Goal: Information Seeking & Learning: Learn about a topic

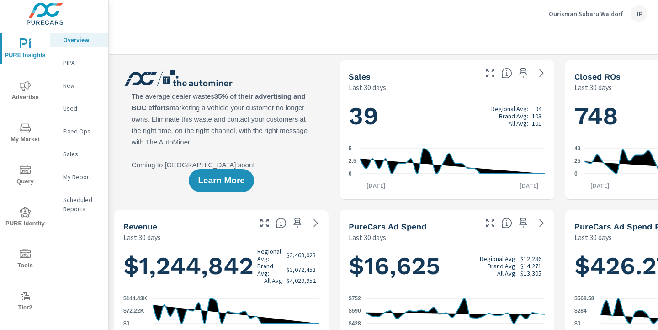
scroll to position [0, 0]
click at [12, 94] on span "Advertise" at bounding box center [25, 91] width 44 height 22
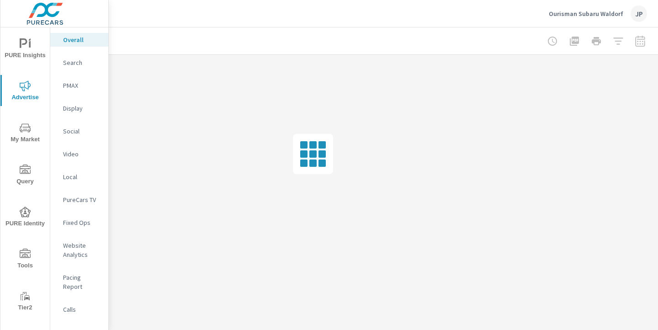
scroll to position [0, 127]
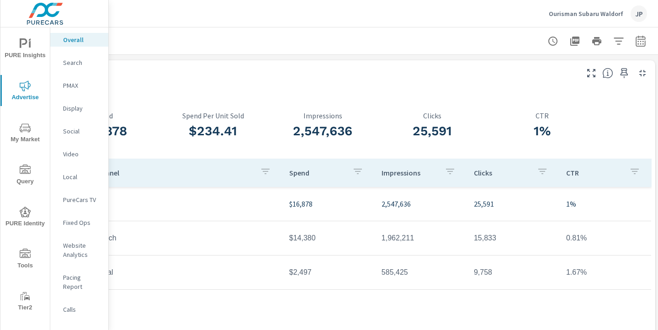
scroll to position [0, 127]
click at [314, 80] on div "Paid Media Performance" at bounding box center [285, 76] width 578 height 11
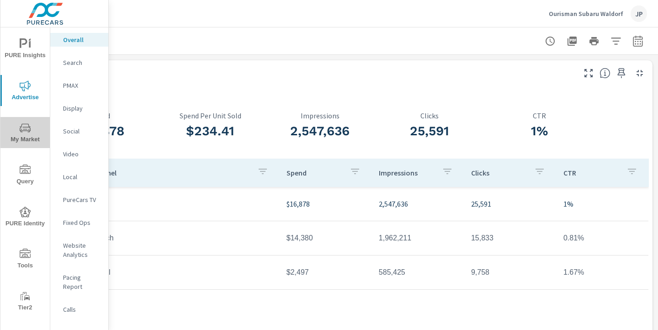
click at [19, 128] on span "My Market" at bounding box center [25, 133] width 44 height 22
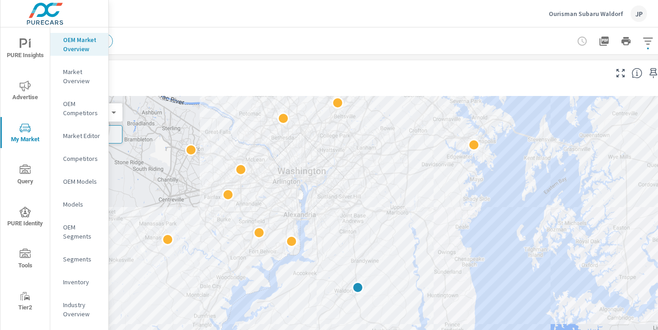
scroll to position [0, 127]
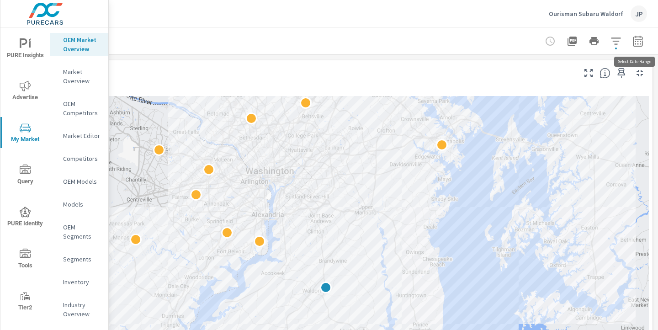
click at [639, 43] on icon "button" at bounding box center [638, 41] width 11 height 11
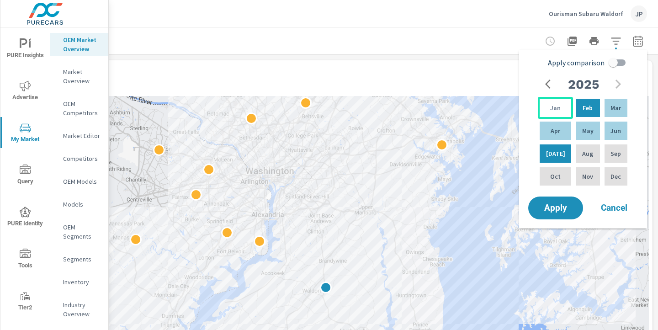
click at [555, 108] on p "Jan" at bounding box center [555, 107] width 11 height 9
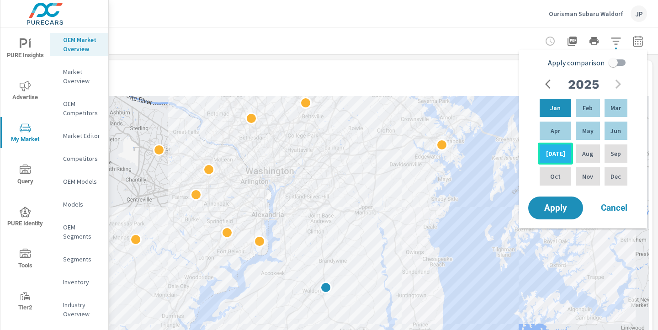
click at [559, 154] on div "Jul" at bounding box center [555, 154] width 35 height 22
click at [556, 202] on button "Apply" at bounding box center [555, 208] width 57 height 24
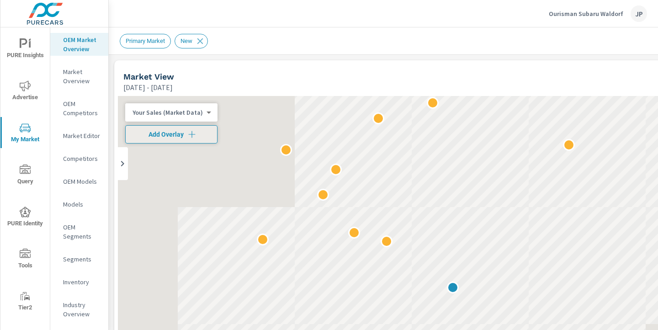
scroll to position [0, 0]
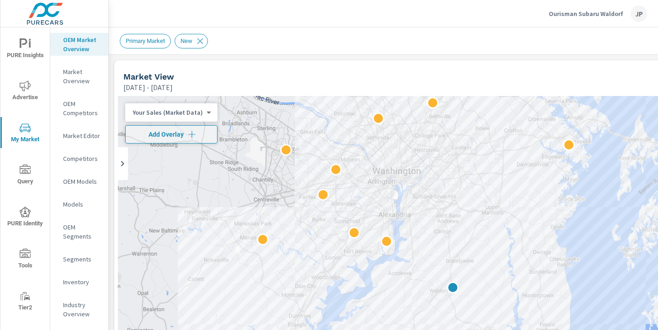
click at [201, 115] on body "PURE Insights Advertise My Market Query PURE Identity Tools Tier2 Driver Leave …" at bounding box center [329, 165] width 658 height 330
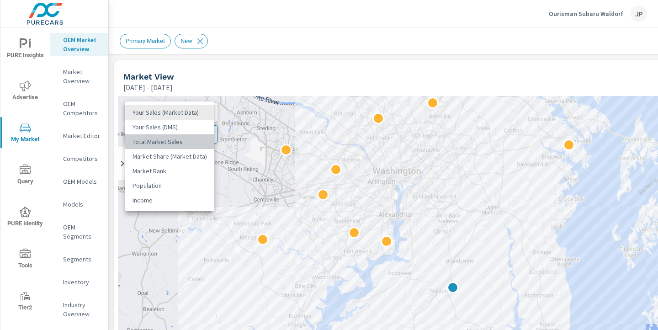
click at [175, 141] on li "Total Market Sales" at bounding box center [169, 141] width 89 height 15
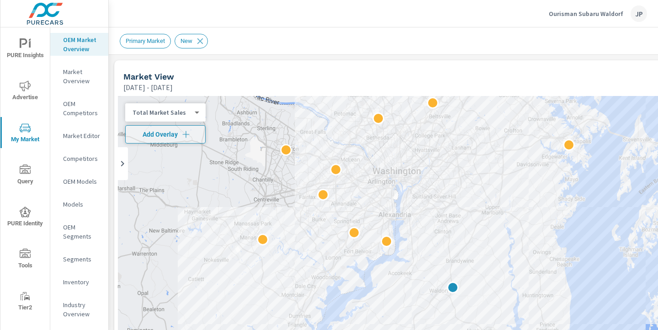
click at [356, 53] on div "Primary Market New" at bounding box center [447, 40] width 655 height 27
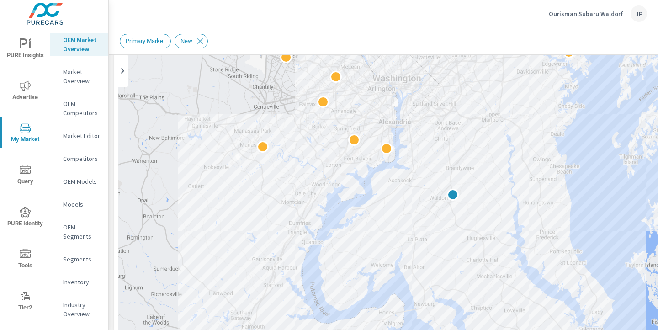
scroll to position [94, 0]
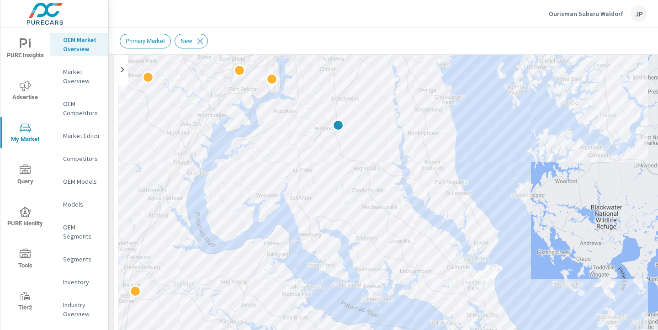
drag, startPoint x: 508, startPoint y: 207, endPoint x: 391, endPoint y: 138, distance: 135.0
click at [391, 138] on div at bounding box center [661, 324] width 658 height 411
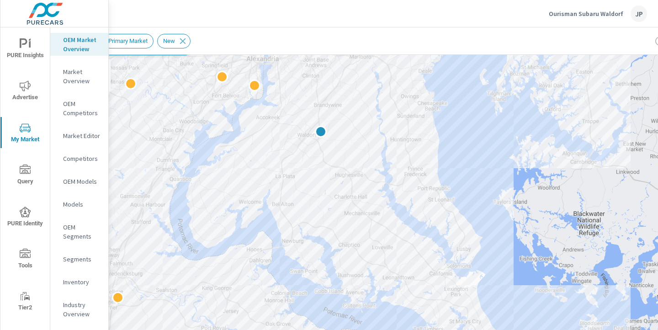
scroll to position [88, 127]
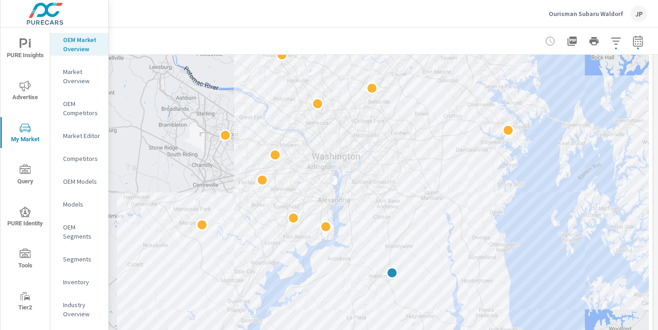
drag, startPoint x: 254, startPoint y: 145, endPoint x: 436, endPoint y: 288, distance: 230.5
click at [436, 288] on div at bounding box center [320, 193] width 658 height 371
click at [638, 41] on icon "button" at bounding box center [638, 43] width 6 height 4
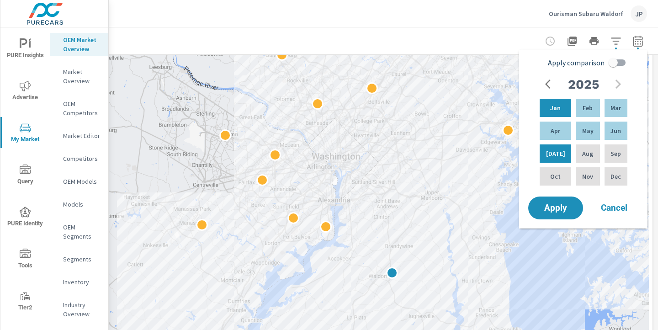
click at [547, 82] on icon "button" at bounding box center [550, 84] width 11 height 11
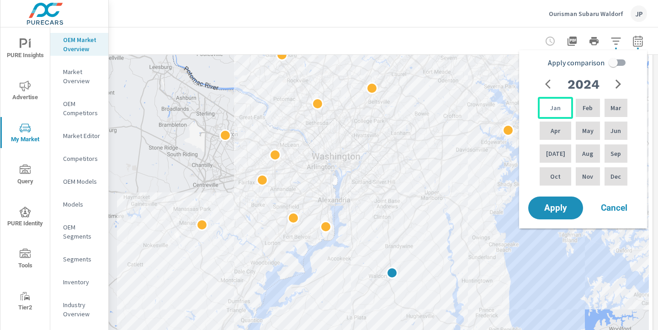
click at [550, 110] on p "Jan" at bounding box center [555, 107] width 11 height 9
click at [618, 80] on icon "button" at bounding box center [618, 84] width 11 height 11
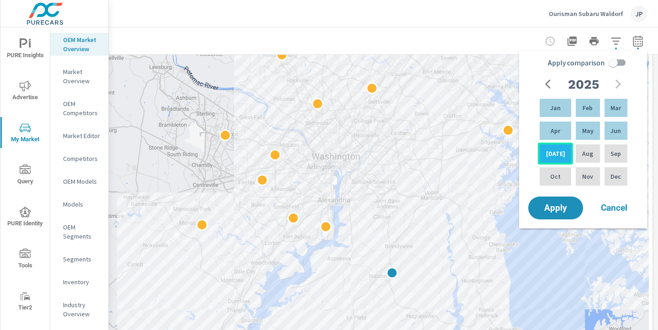
click at [556, 153] on p "Jul" at bounding box center [555, 153] width 19 height 9
click at [550, 208] on span "Apply" at bounding box center [555, 208] width 37 height 9
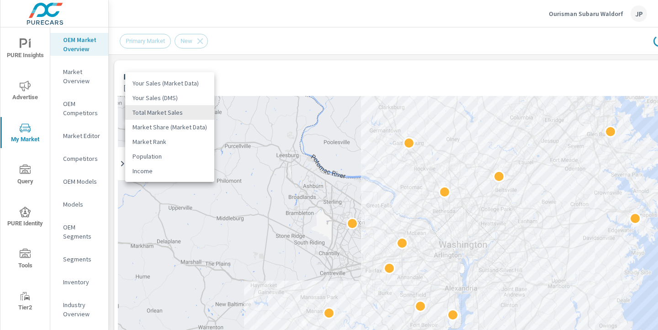
click at [185, 112] on body "PURE Insights Advertise My Market Query PURE Identity Tools Tier2 Driver Leave …" at bounding box center [329, 165] width 658 height 330
click at [170, 113] on li "Total Market Sales" at bounding box center [169, 112] width 89 height 15
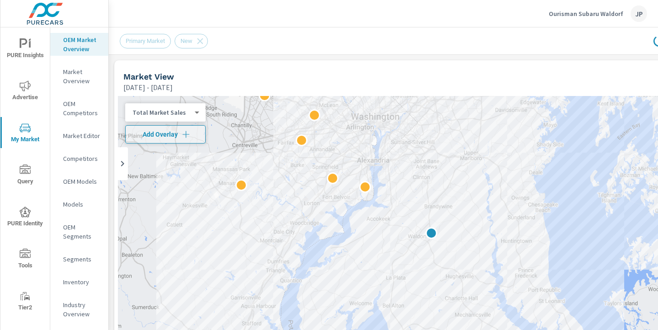
drag, startPoint x: 422, startPoint y: 228, endPoint x: 334, endPoint y: 99, distance: 156.2
click at [334, 99] on div at bounding box center [447, 281] width 658 height 371
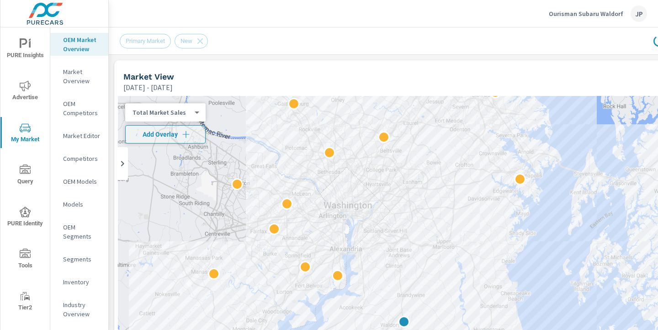
drag, startPoint x: 443, startPoint y: 127, endPoint x: 415, endPoint y: 217, distance: 94.0
click at [415, 217] on div at bounding box center [447, 281] width 658 height 371
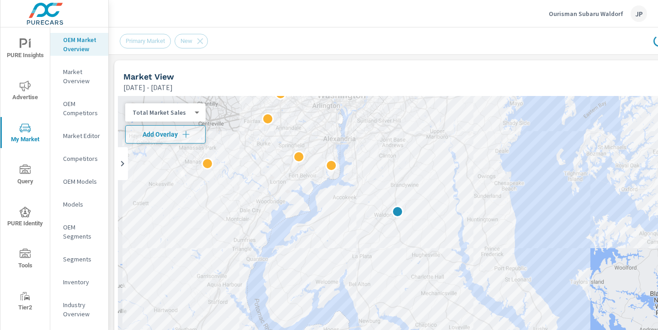
drag, startPoint x: 323, startPoint y: 243, endPoint x: 315, endPoint y: 130, distance: 112.7
click at [315, 130] on div at bounding box center [447, 281] width 658 height 371
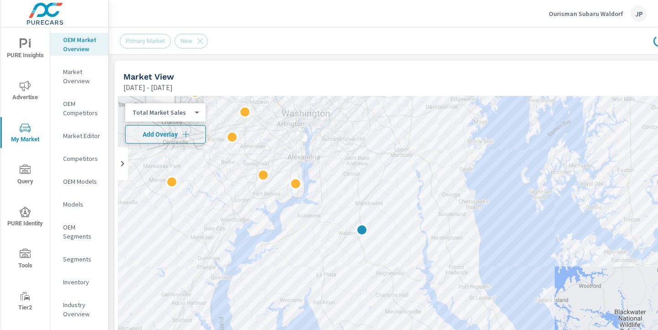
drag, startPoint x: 251, startPoint y: 224, endPoint x: 215, endPoint y: 240, distance: 39.5
click at [215, 240] on div at bounding box center [447, 281] width 658 height 371
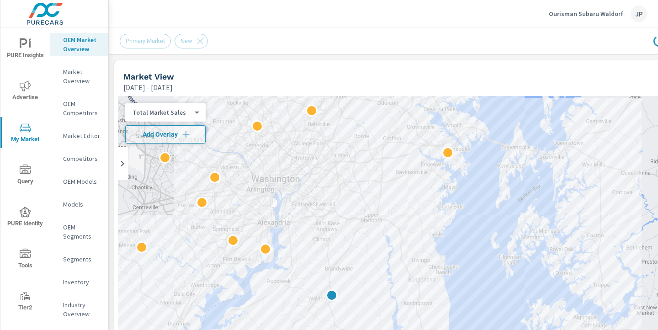
drag, startPoint x: 446, startPoint y: 149, endPoint x: 416, endPoint y: 215, distance: 72.8
click at [416, 215] on div at bounding box center [447, 281] width 658 height 371
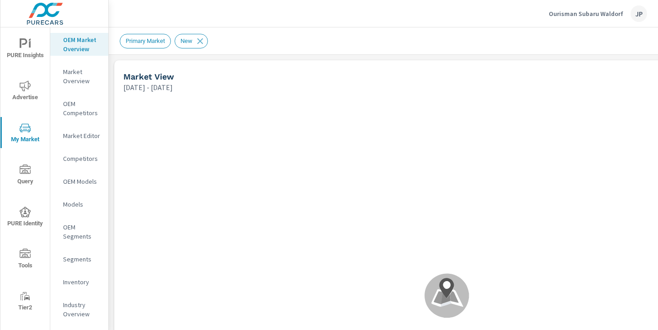
scroll to position [0, 0]
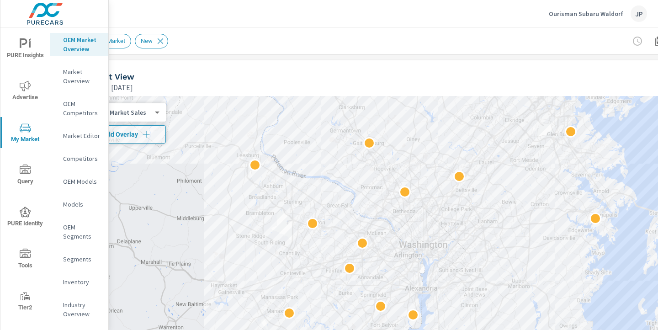
scroll to position [0, 36]
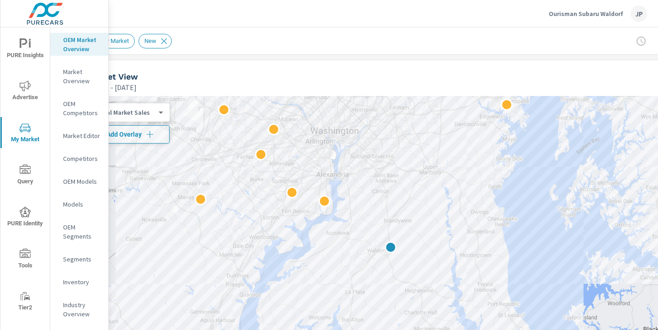
drag, startPoint x: 455, startPoint y: 269, endPoint x: 362, endPoint y: 155, distance: 147.1
click at [362, 155] on div at bounding box center [411, 281] width 658 height 371
click at [152, 110] on body "PURE Insights Advertise My Market Query PURE Identity Tools Tier2 Driver Leave …" at bounding box center [329, 165] width 658 height 330
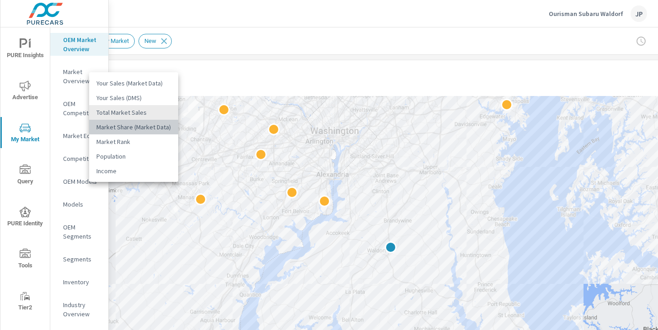
click at [152, 128] on li "Market Share (Market Data)" at bounding box center [133, 127] width 89 height 15
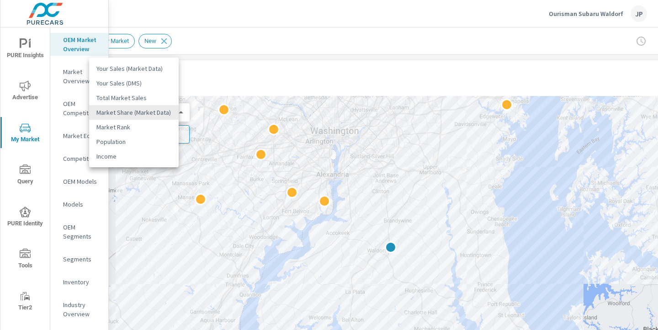
click at [164, 115] on body "PURE Insights Advertise My Market Query PURE Identity Tools Tier2 Driver Leave …" at bounding box center [329, 165] width 658 height 330
click at [387, 85] on div at bounding box center [329, 165] width 658 height 330
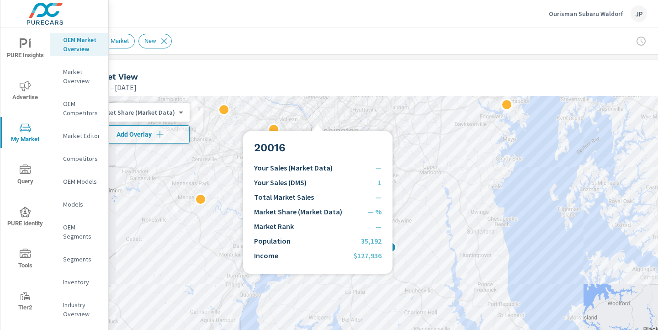
scroll to position [0, 0]
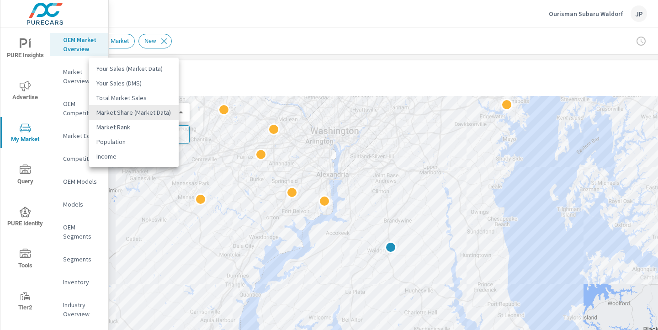
click at [165, 114] on body "PURE Insights Advertise My Market Query PURE Identity Tools Tier2 Driver Leave …" at bounding box center [329, 165] width 658 height 330
click at [144, 68] on li "Your Sales (Market Data)" at bounding box center [134, 68] width 90 height 15
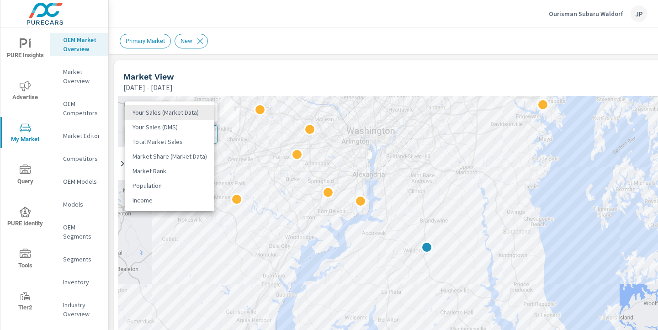
click at [197, 110] on body "PURE Insights Advertise My Market Query PURE Identity Tools Tier2 Driver Leave …" at bounding box center [329, 165] width 658 height 330
click at [162, 185] on li "Population" at bounding box center [169, 185] width 89 height 15
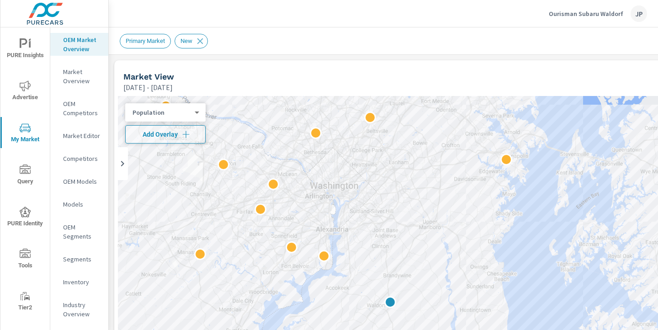
drag, startPoint x: 459, startPoint y: 143, endPoint x: 421, endPoint y: 199, distance: 67.6
click at [421, 199] on div at bounding box center [447, 281] width 658 height 371
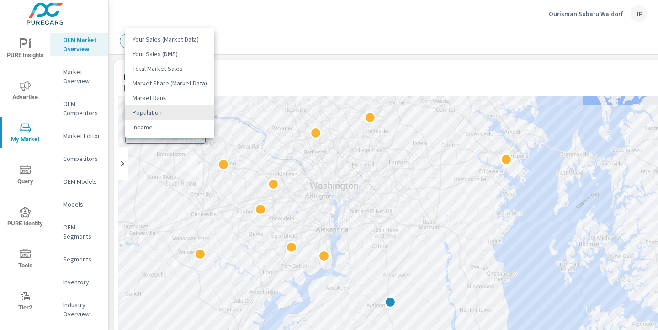
click at [195, 111] on body "PURE Insights Advertise My Market Query PURE Identity Tools Tier2 Driver Leave …" at bounding box center [329, 165] width 658 height 330
click at [179, 69] on li "Total Market Sales" at bounding box center [169, 68] width 89 height 15
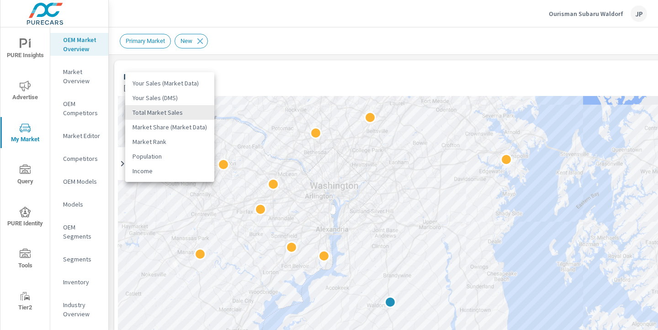
click at [180, 110] on body "PURE Insights Advertise My Market Query PURE Identity Tools Tier2 Driver Leave …" at bounding box center [329, 165] width 658 height 330
click at [369, 188] on div at bounding box center [329, 165] width 658 height 330
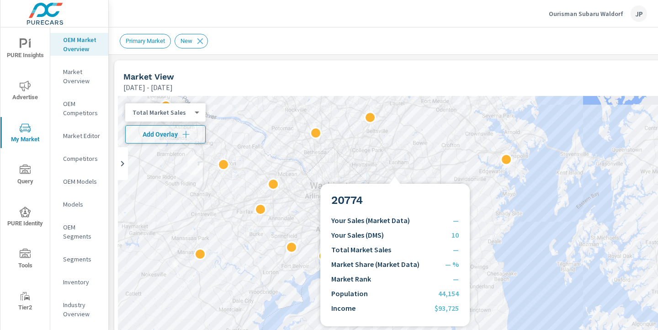
click at [371, 174] on div at bounding box center [447, 281] width 658 height 371
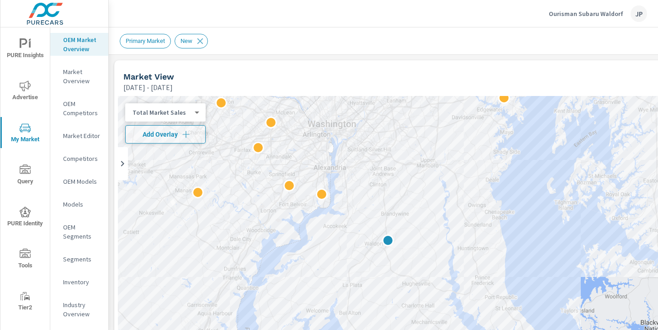
drag, startPoint x: 354, startPoint y: 263, endPoint x: 352, endPoint y: 200, distance: 63.6
click at [352, 200] on div at bounding box center [447, 281] width 658 height 371
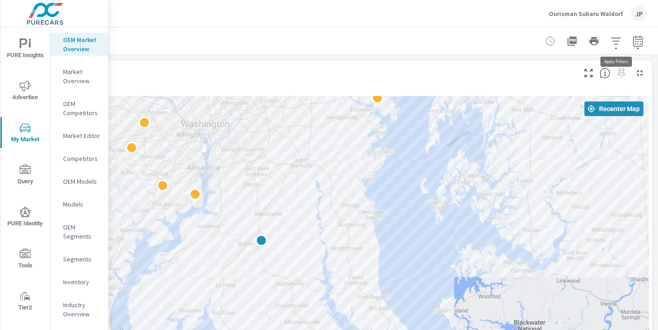
click at [613, 42] on icon "button" at bounding box center [616, 41] width 11 height 11
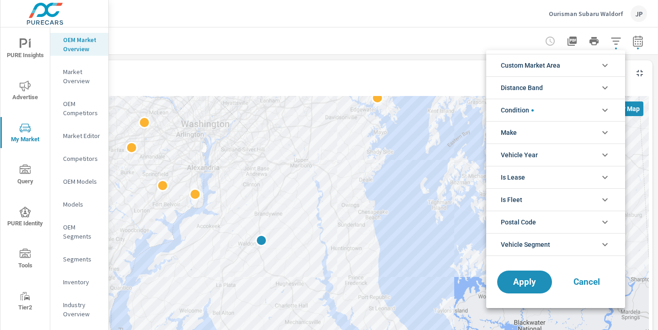
click at [545, 109] on li "Condition" at bounding box center [555, 110] width 139 height 22
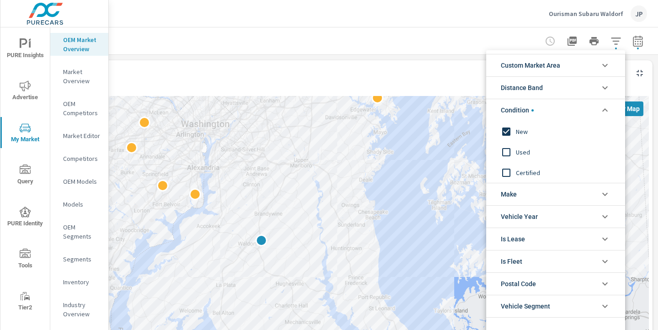
click at [545, 109] on li "Condition" at bounding box center [555, 110] width 139 height 22
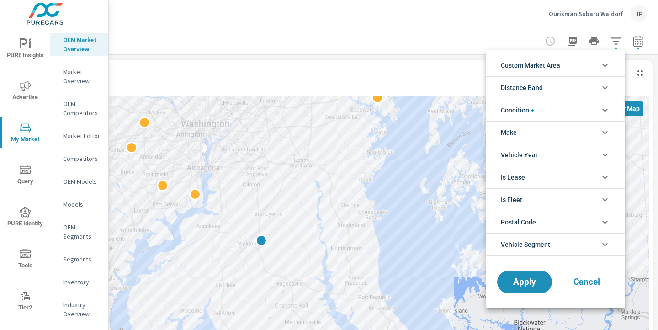
click at [565, 67] on li "Custom Market Area" at bounding box center [555, 65] width 139 height 22
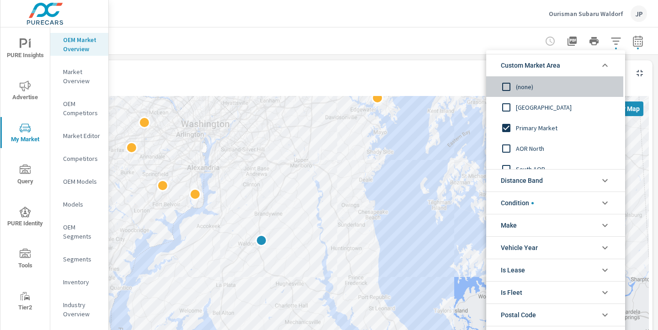
click at [503, 88] on input "filter options" at bounding box center [506, 86] width 19 height 19
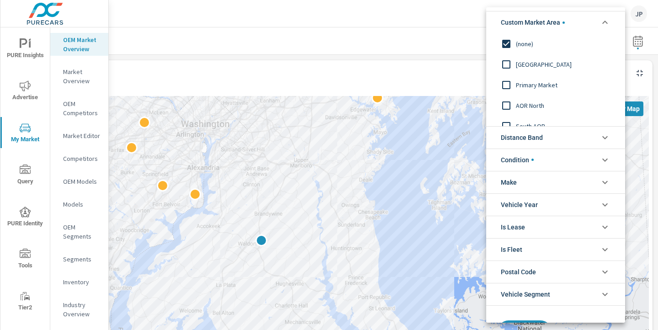
scroll to position [35, 0]
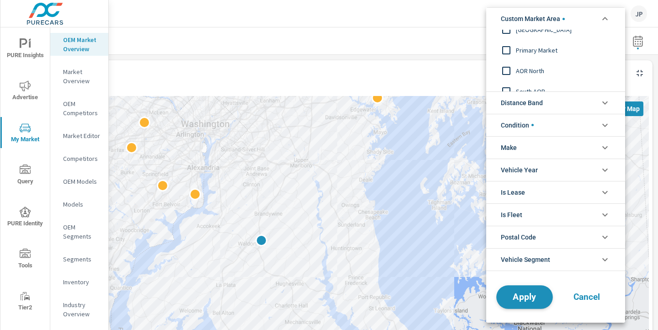
click at [529, 293] on span "Apply" at bounding box center [524, 297] width 37 height 9
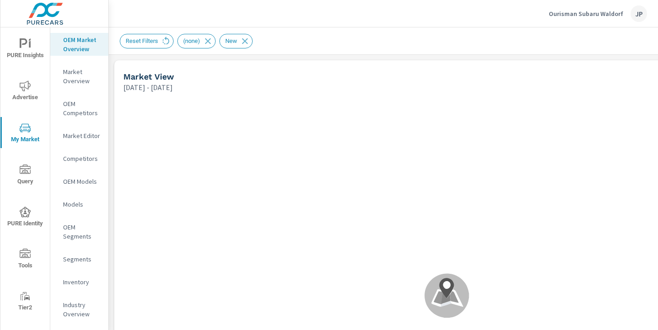
scroll to position [0, 0]
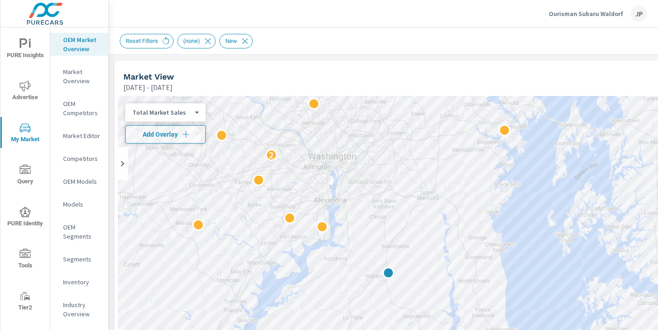
drag, startPoint x: 333, startPoint y: 163, endPoint x: 331, endPoint y: 188, distance: 24.8
click at [331, 188] on div "2 2" at bounding box center [447, 281] width 658 height 371
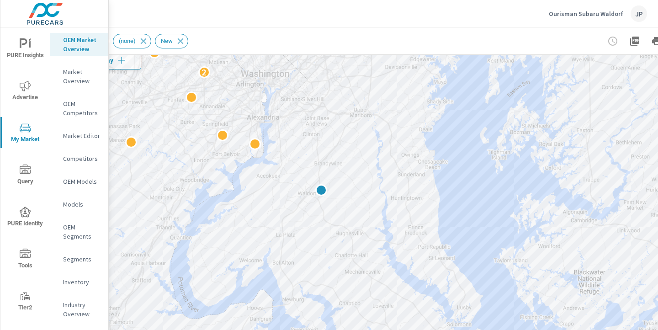
scroll to position [82, 64]
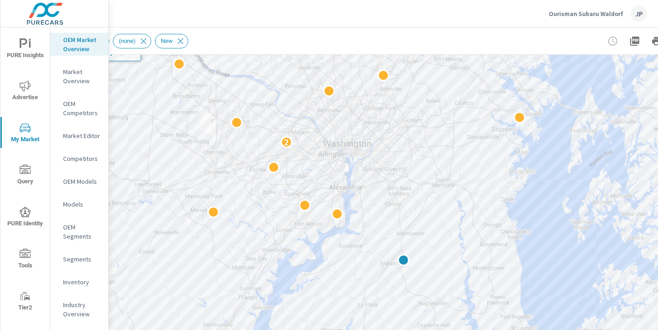
drag, startPoint x: 288, startPoint y: 120, endPoint x: 370, endPoint y: 199, distance: 114.1
click at [370, 199] on div "2 2" at bounding box center [382, 199] width 658 height 371
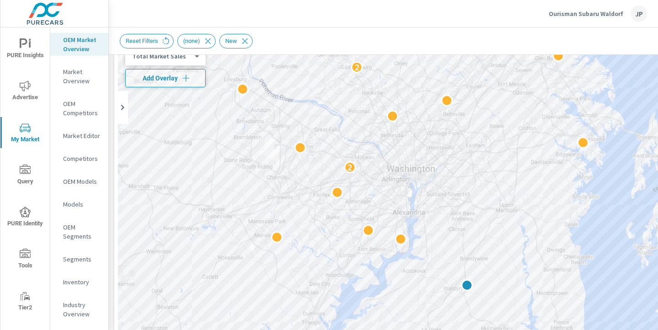
scroll to position [17, 0]
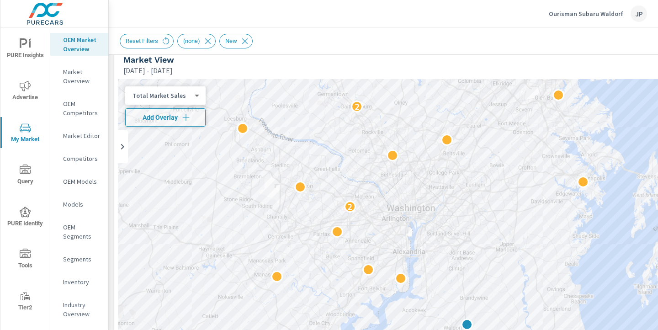
click at [192, 94] on div "Total Market Sales" at bounding box center [161, 95] width 73 height 9
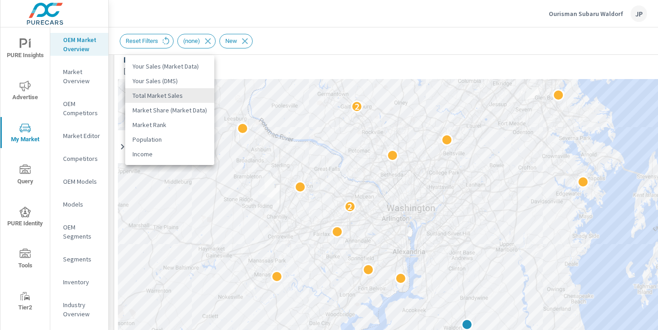
click at [416, 45] on div at bounding box center [329, 165] width 658 height 330
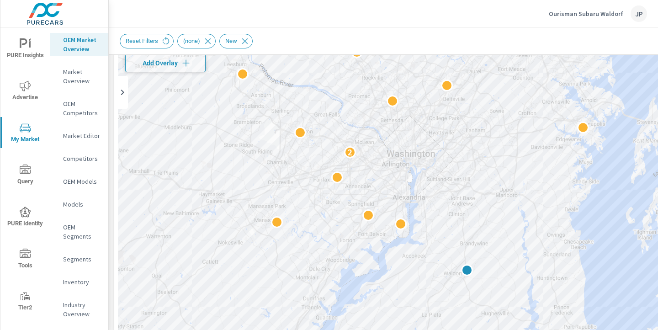
scroll to position [81, 0]
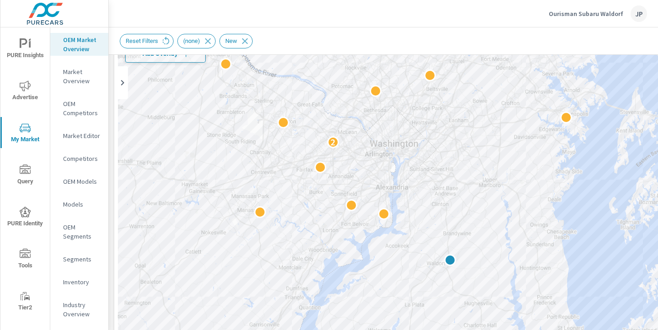
drag, startPoint x: 518, startPoint y: 209, endPoint x: 430, endPoint y: 171, distance: 96.4
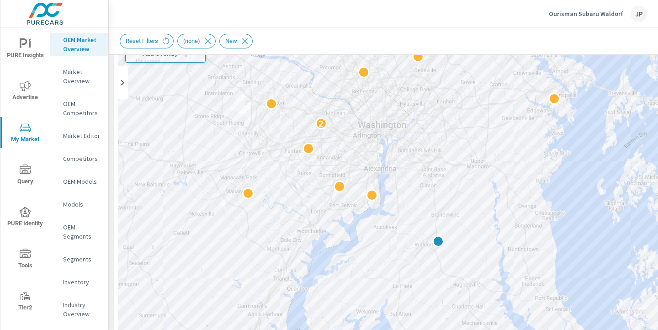
drag, startPoint x: 472, startPoint y: 238, endPoint x: 461, endPoint y: 218, distance: 23.1
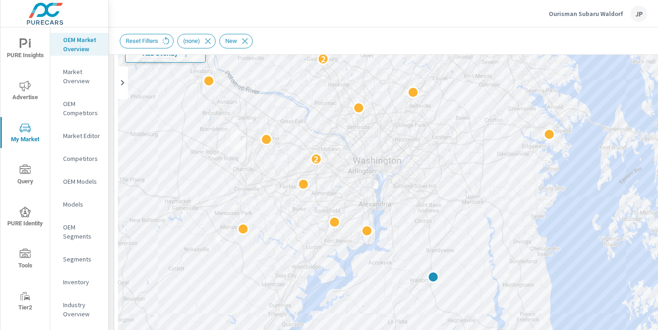
drag, startPoint x: 466, startPoint y: 173, endPoint x: 459, endPoint y: 220, distance: 48.1
click at [459, 220] on div "2 2" at bounding box center [447, 200] width 658 height 371
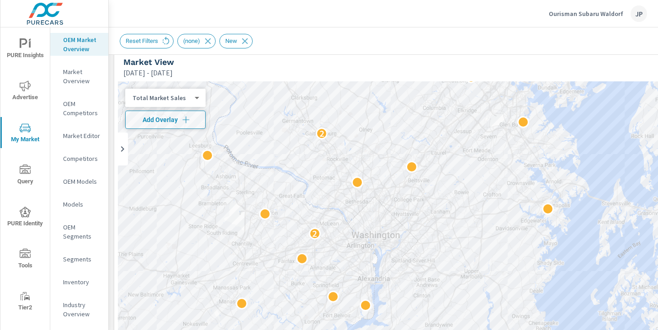
scroll to position [10, 0]
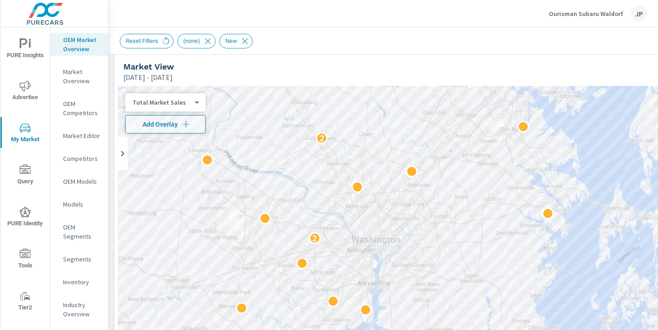
click at [187, 101] on body "PURE Insights Advertise My Market Query PURE Identity Tools Tier2 Driver Leave …" at bounding box center [329, 165] width 658 height 330
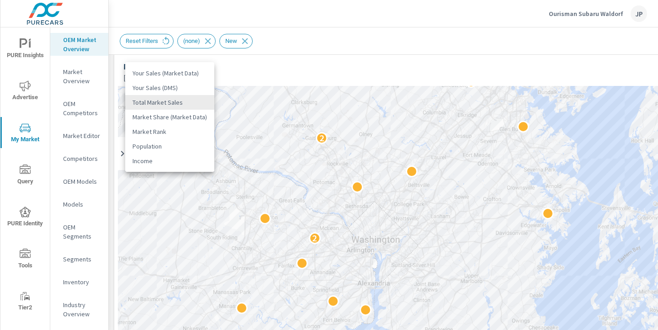
click at [175, 73] on li "Your Sales (Market Data)" at bounding box center [169, 73] width 89 height 15
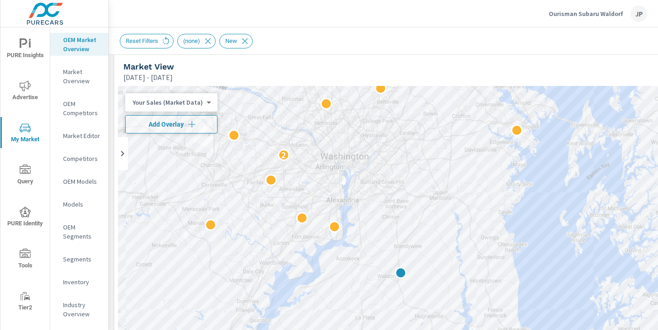
drag, startPoint x: 524, startPoint y: 288, endPoint x: 492, endPoint y: 205, distance: 89.6
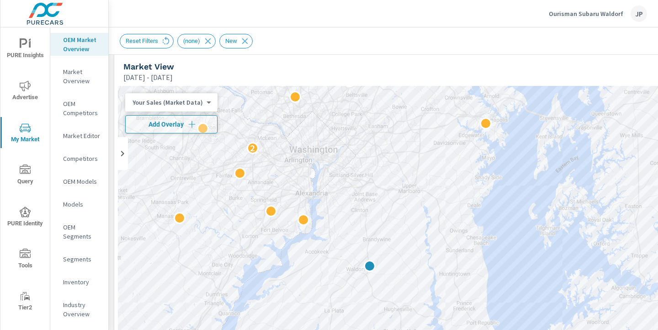
drag, startPoint x: 479, startPoint y: 249, endPoint x: 443, endPoint y: 240, distance: 36.3
click at [443, 240] on div "2 2" at bounding box center [447, 271] width 658 height 371
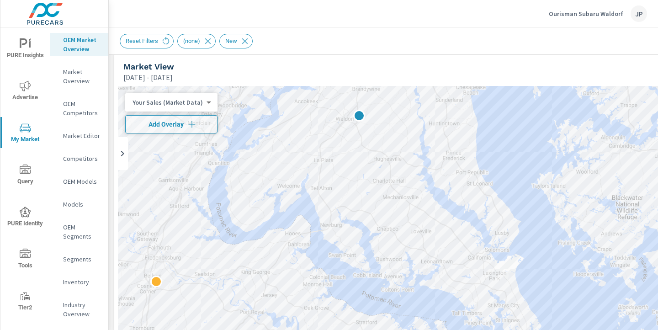
drag, startPoint x: 498, startPoint y: 219, endPoint x: 488, endPoint y: 67, distance: 152.6
click at [488, 67] on div "Market View Jan 01, 2024 - Jul 31, 2025 ← Move left → Move right ↑ Move up ↓ Mo…" at bounding box center [447, 269] width 666 height 439
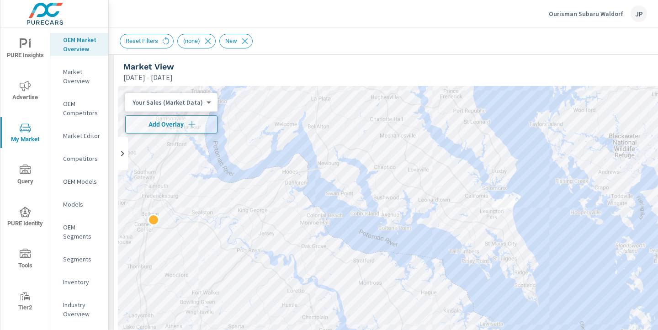
drag, startPoint x: 403, startPoint y: 206, endPoint x: 398, endPoint y: 136, distance: 70.1
click at [398, 136] on div "2 2" at bounding box center [447, 271] width 658 height 371
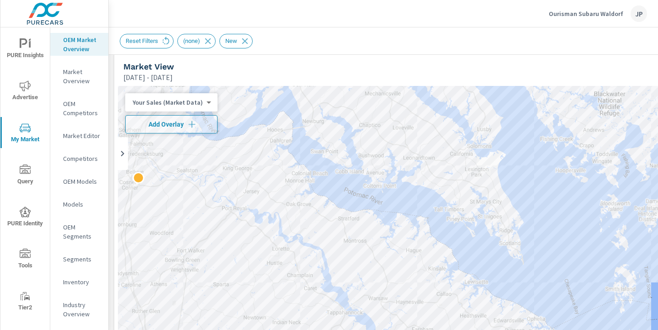
drag, startPoint x: 442, startPoint y: 208, endPoint x: 426, endPoint y: 164, distance: 47.0
click at [426, 163] on div "2" at bounding box center [447, 271] width 658 height 371
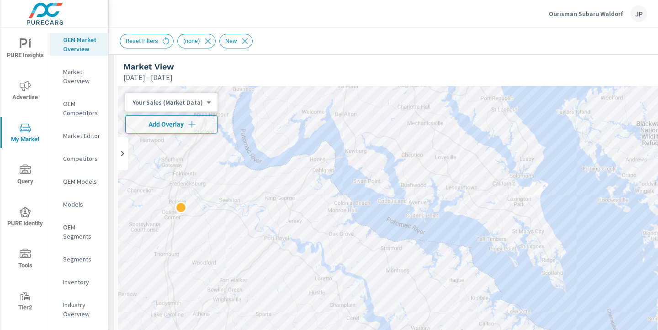
drag, startPoint x: 237, startPoint y: 167, endPoint x: 281, endPoint y: 197, distance: 53.5
click at [282, 197] on div "2" at bounding box center [447, 271] width 658 height 371
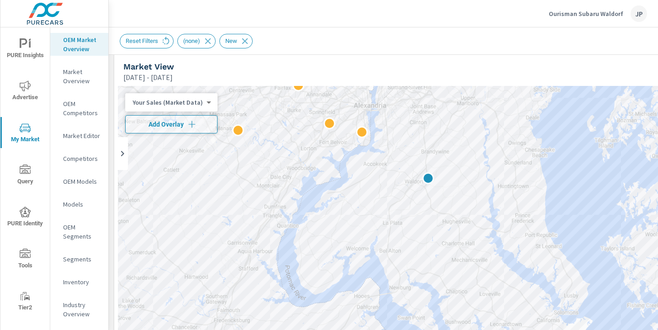
drag, startPoint x: 250, startPoint y: 145, endPoint x: 294, endPoint y: 286, distance: 147.6
click at [294, 286] on div "2 2" at bounding box center [447, 271] width 658 height 371
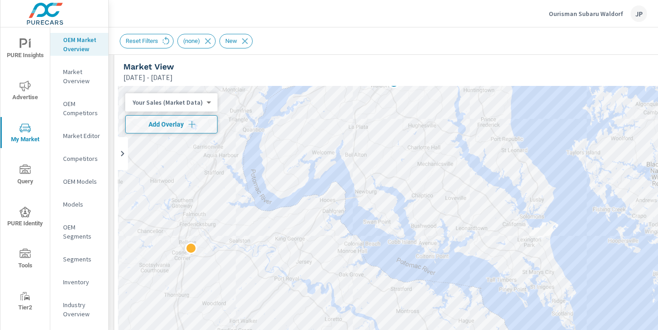
drag, startPoint x: 581, startPoint y: 177, endPoint x: 545, endPoint y: 76, distance: 107.1
click at [545, 76] on div "Market View Jan 01, 2024 - Jul 31, 2025 ← Move left → Move right ↑ Move up ↓ Mo…" at bounding box center [447, 269] width 666 height 439
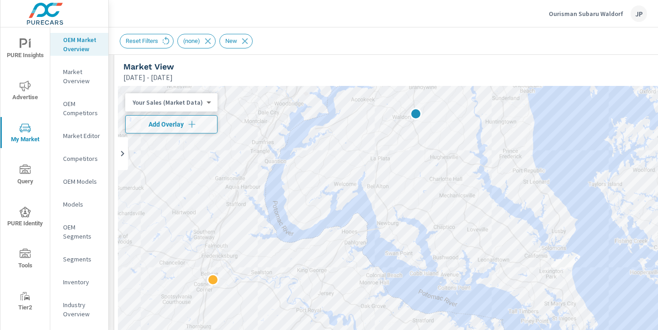
drag, startPoint x: 320, startPoint y: 241, endPoint x: 340, endPoint y: 274, distance: 38.2
click at [341, 274] on div "2 2" at bounding box center [447, 271] width 658 height 371
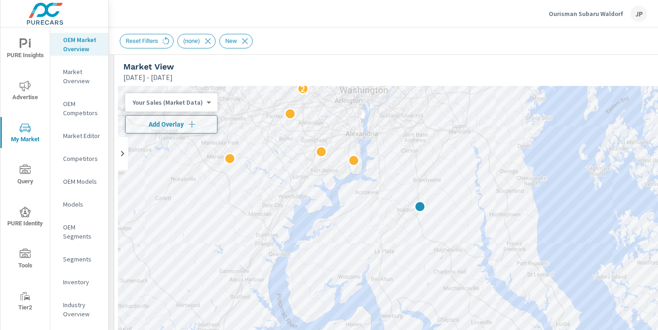
drag, startPoint x: 331, startPoint y: 250, endPoint x: 336, endPoint y: 344, distance: 94.3
click at [336, 330] on html "PURE Insights Advertise My Market Query PURE Identity Tools Tier2 Driver Leave …" at bounding box center [329, 165] width 658 height 330
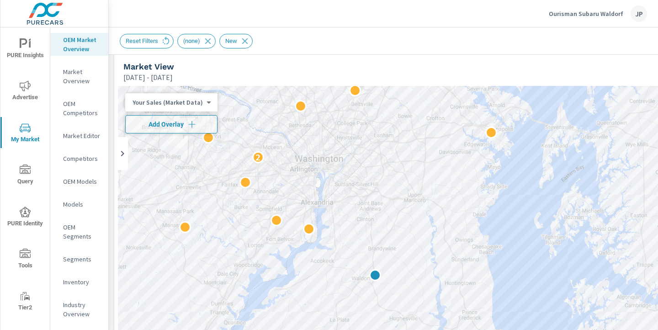
drag, startPoint x: 325, startPoint y: 166, endPoint x: 280, endPoint y: 235, distance: 82.1
click at [280, 235] on div "2 2" at bounding box center [447, 271] width 658 height 371
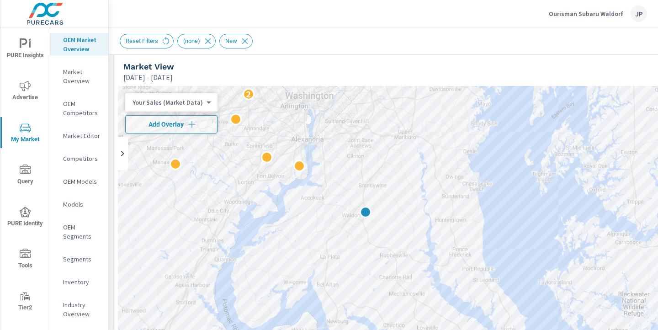
drag, startPoint x: 352, startPoint y: 233, endPoint x: 343, endPoint y: 170, distance: 63.3
click at [343, 170] on div "2 2" at bounding box center [447, 271] width 658 height 371
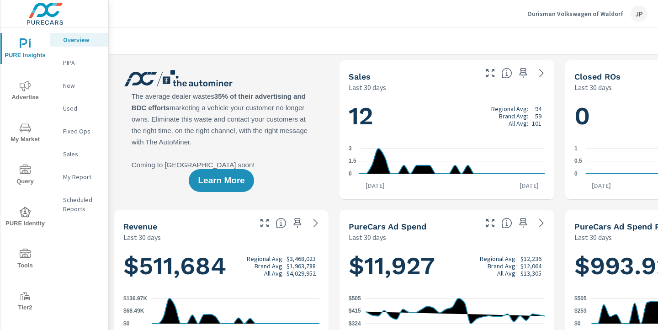
click at [26, 128] on icon "nav menu" at bounding box center [25, 127] width 11 height 11
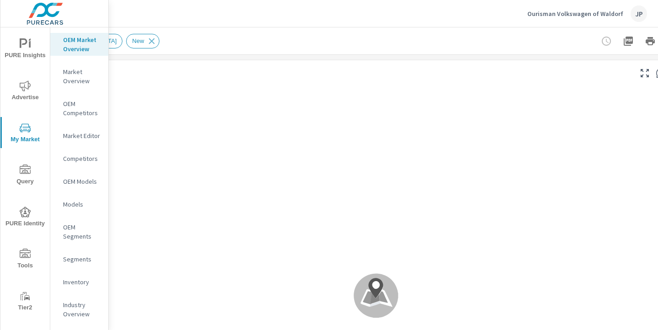
scroll to position [0, 127]
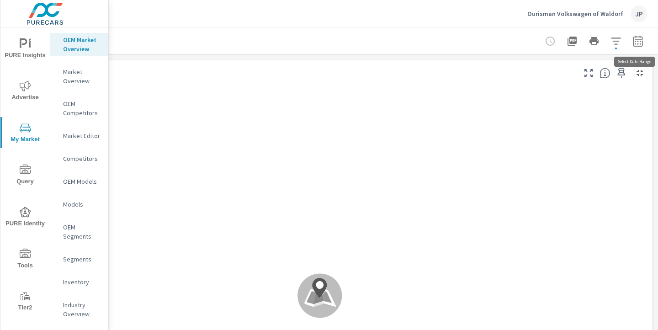
click at [636, 43] on icon "button" at bounding box center [638, 41] width 11 height 11
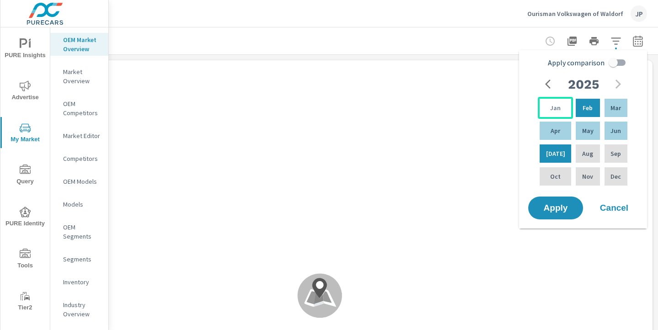
scroll to position [0, 0]
click at [550, 105] on p "Jan" at bounding box center [555, 107] width 11 height 9
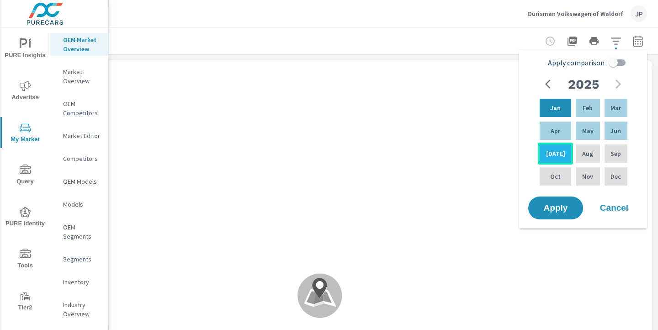
click at [553, 149] on p "Jul" at bounding box center [555, 153] width 19 height 9
click at [559, 208] on span "Apply" at bounding box center [555, 208] width 37 height 9
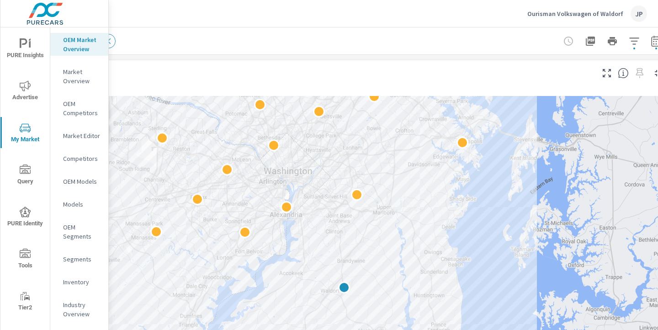
scroll to position [0, 127]
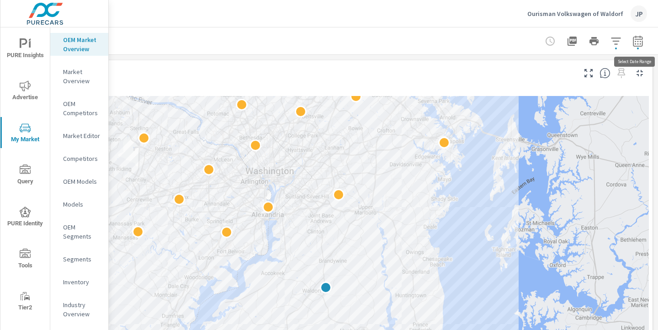
click at [639, 42] on icon "button" at bounding box center [638, 41] width 11 height 11
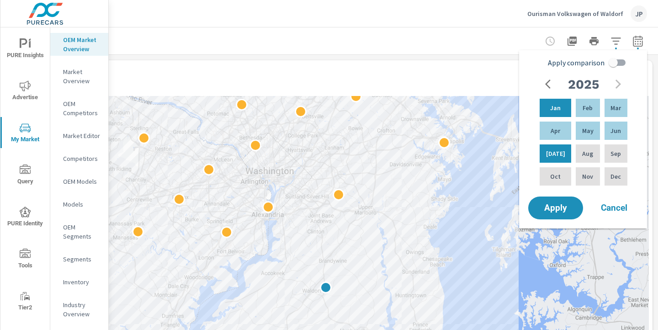
click at [548, 83] on icon "button" at bounding box center [550, 84] width 11 height 11
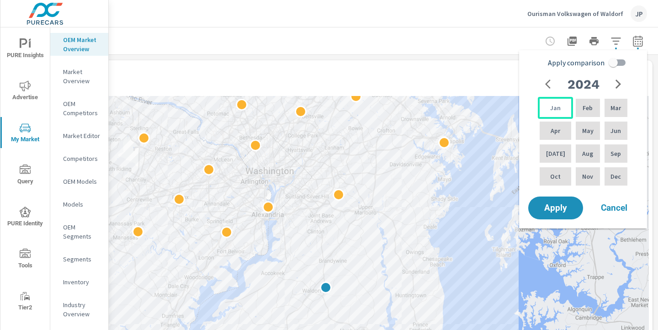
click at [550, 113] on div "Jan" at bounding box center [555, 108] width 35 height 22
click at [623, 83] on icon "button" at bounding box center [618, 84] width 11 height 11
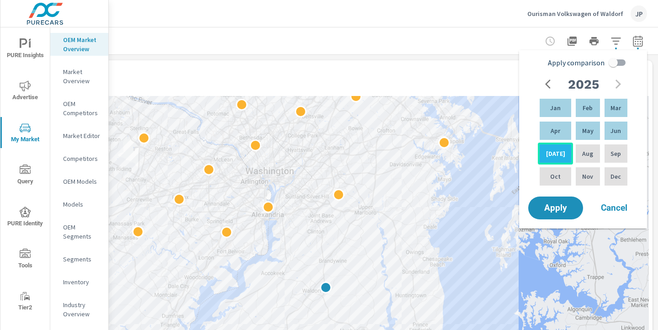
click at [551, 152] on p "Jul" at bounding box center [555, 153] width 19 height 9
click at [553, 208] on span "Apply" at bounding box center [555, 208] width 37 height 9
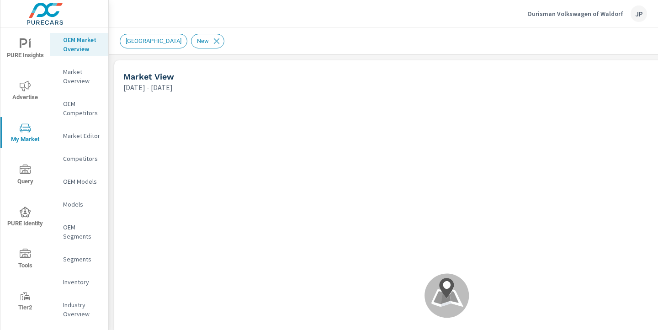
scroll to position [0, 0]
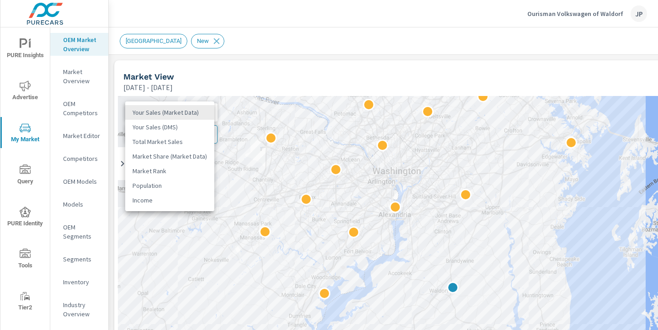
click at [188, 111] on body "PURE Insights Advertise My Market Query PURE Identity Tools Tier2 Driver Leave …" at bounding box center [329, 165] width 658 height 330
click at [181, 140] on li "Total Market Sales" at bounding box center [169, 141] width 89 height 15
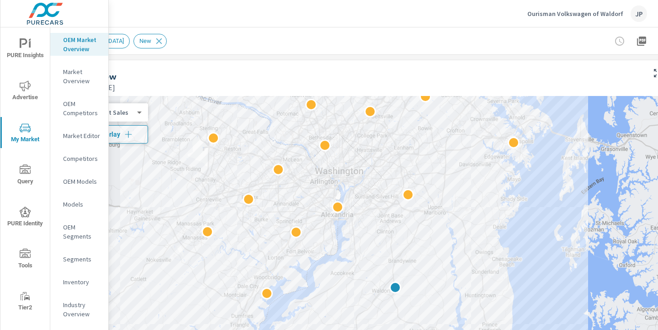
scroll to position [0, 127]
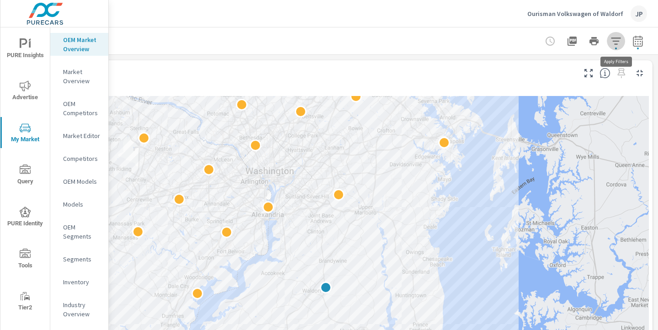
click at [618, 42] on icon "button" at bounding box center [616, 41] width 11 height 11
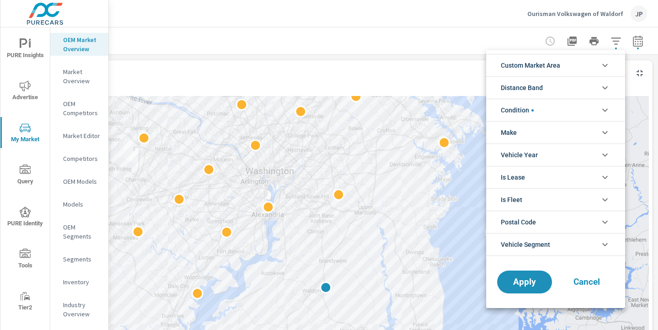
click at [593, 65] on li "Custom Market Area" at bounding box center [555, 65] width 139 height 22
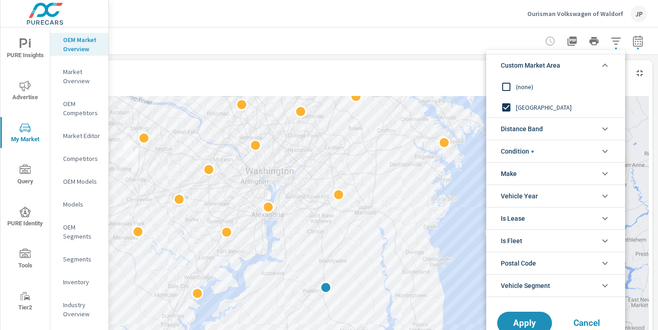
click at [507, 86] on input "filter options" at bounding box center [506, 86] width 19 height 19
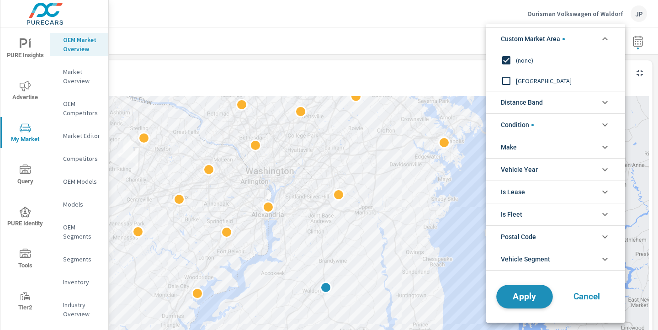
click at [533, 298] on span "Apply" at bounding box center [524, 297] width 37 height 9
